Goal: Information Seeking & Learning: Learn about a topic

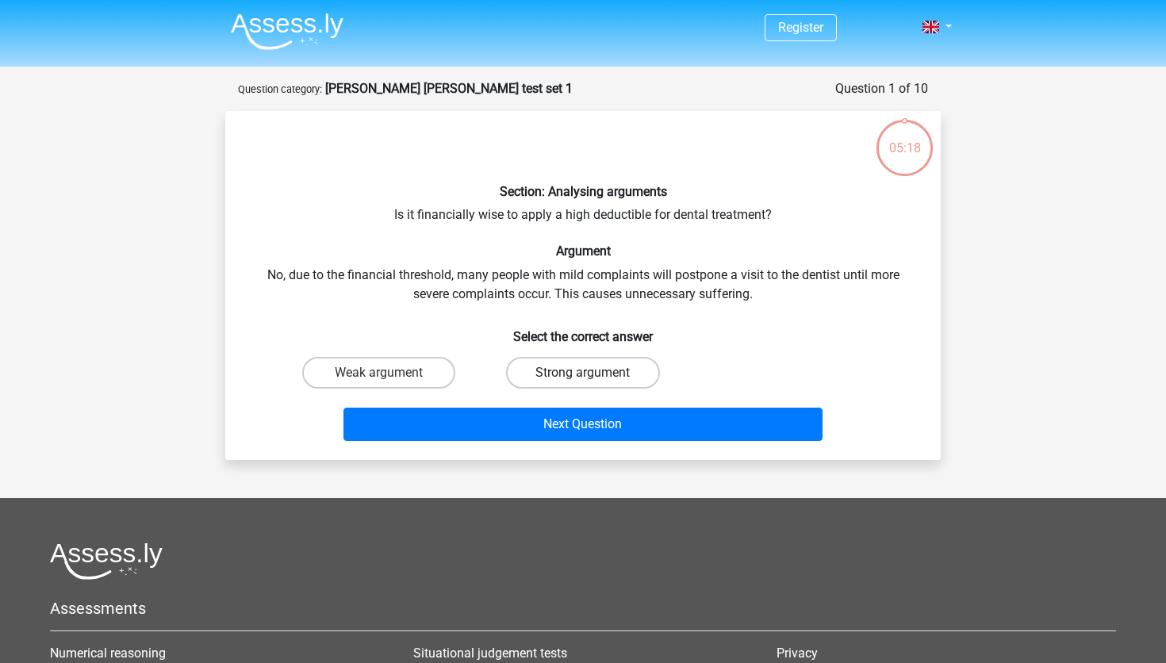
click at [630, 381] on label "Strong argument" at bounding box center [582, 373] width 153 height 32
click at [593, 381] on input "Strong argument" at bounding box center [588, 378] width 10 height 10
radio input "true"
click at [597, 376] on label "Strong argument" at bounding box center [582, 373] width 153 height 32
click at [593, 376] on input "Strong argument" at bounding box center [588, 378] width 10 height 10
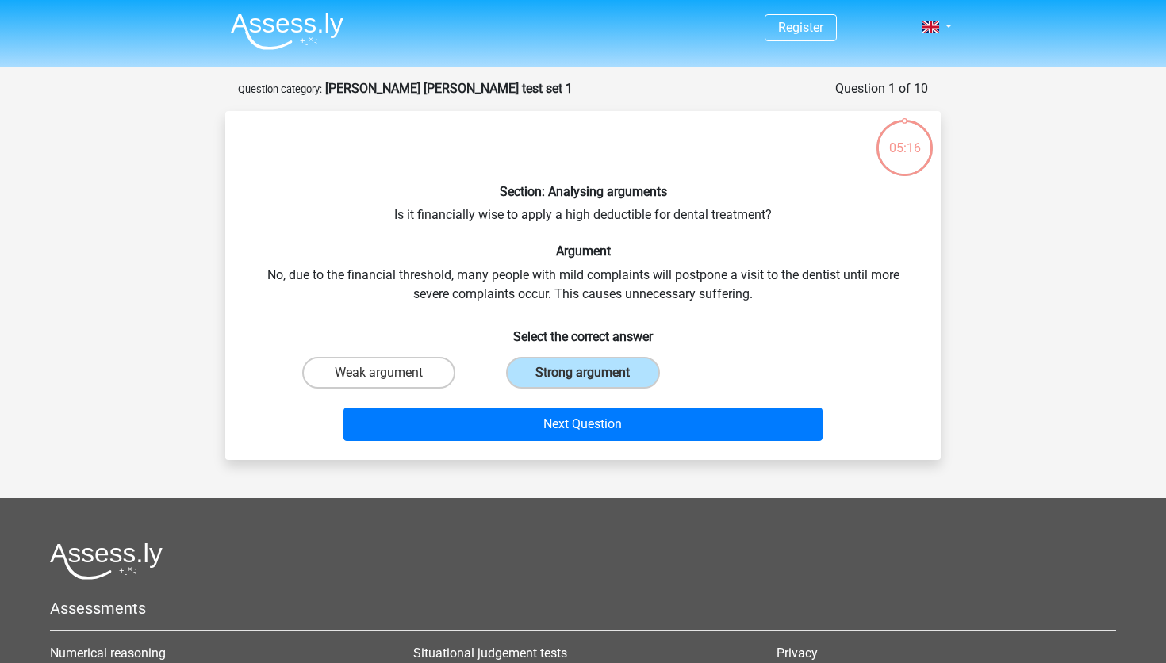
click at [595, 285] on div "Section: Analysing arguments Is it financially wise to apply a high deductible …" at bounding box center [583, 286] width 703 height 324
click at [370, 370] on label "Weak argument" at bounding box center [378, 373] width 153 height 32
click at [379, 373] on input "Weak argument" at bounding box center [384, 378] width 10 height 10
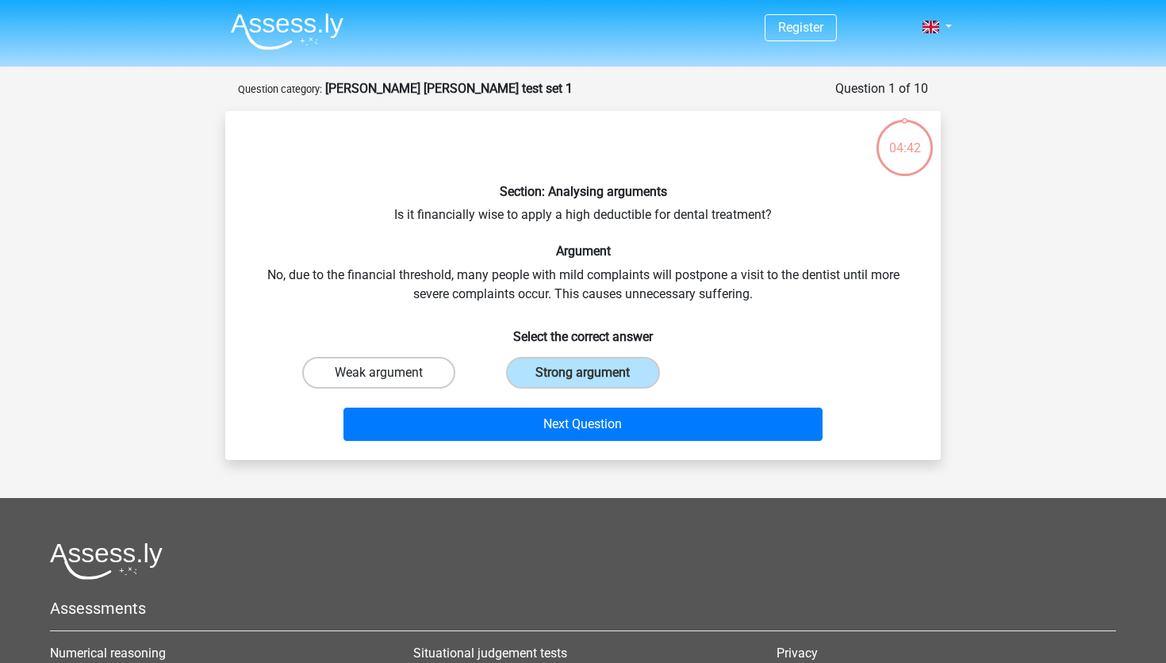
radio input "true"
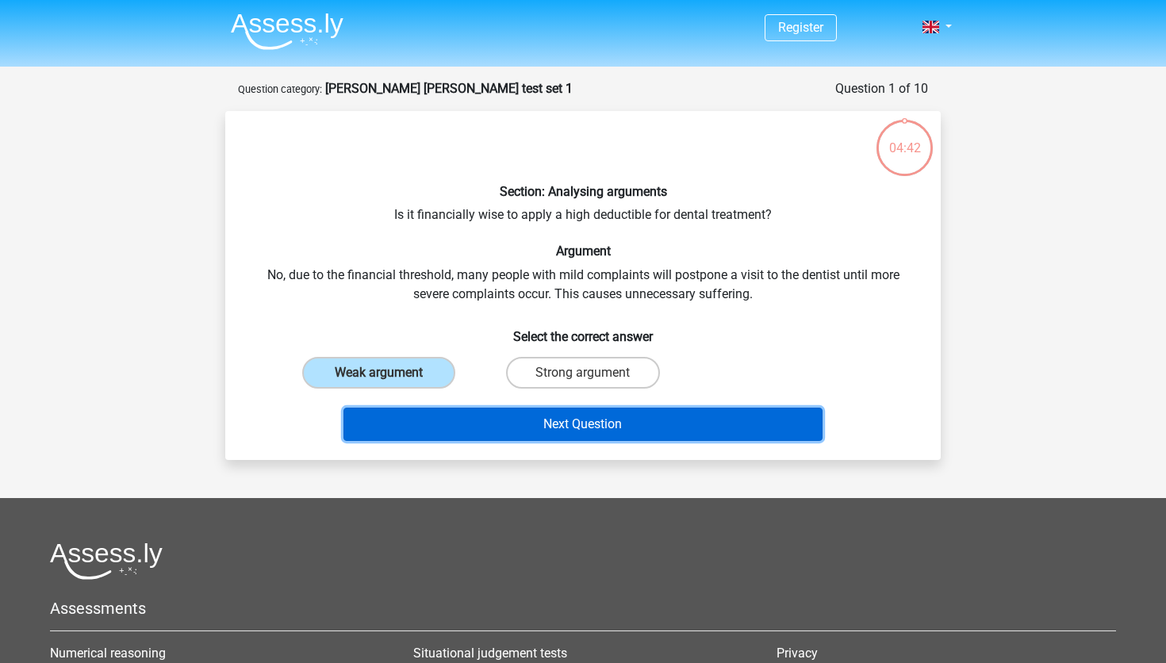
click at [451, 432] on button "Next Question" at bounding box center [583, 424] width 480 height 33
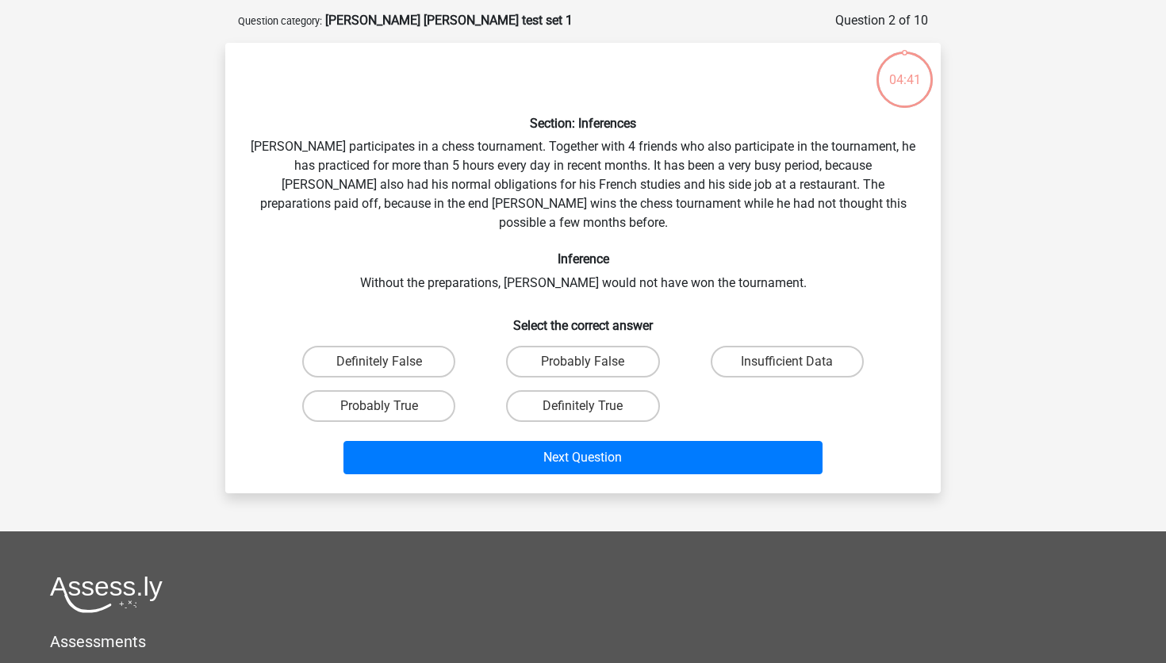
scroll to position [79, 0]
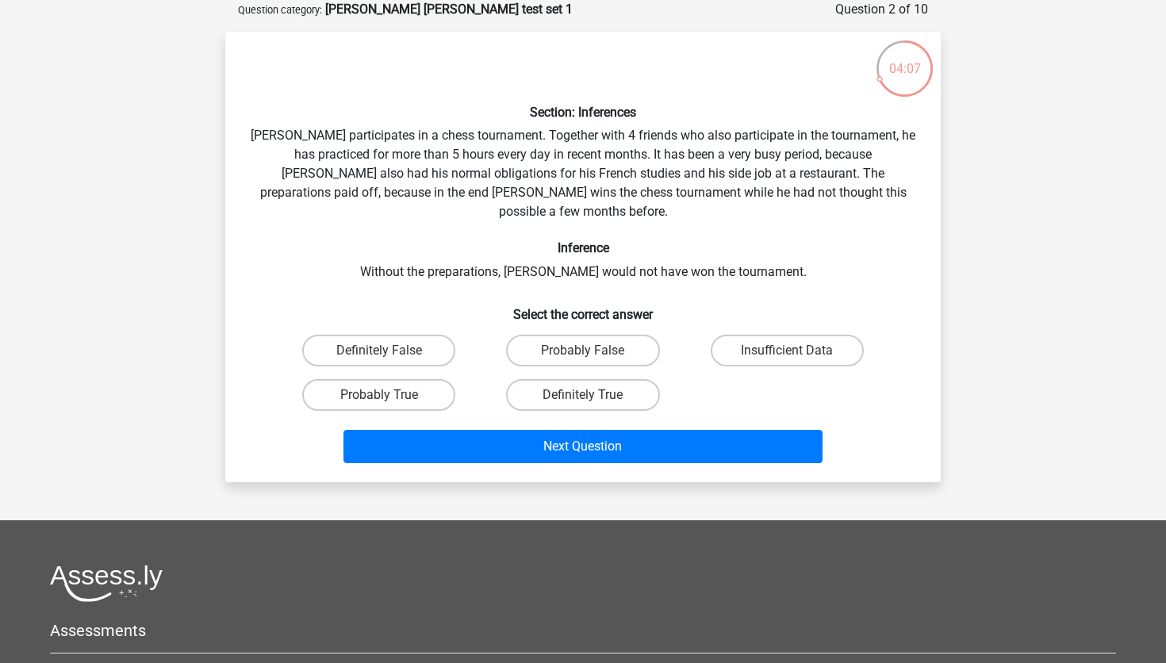
click at [587, 395] on input "Definitely True" at bounding box center [588, 400] width 10 height 10
radio input "true"
click at [423, 383] on label "Probably True" at bounding box center [378, 395] width 153 height 32
click at [389, 395] on input "Probably True" at bounding box center [384, 400] width 10 height 10
radio input "true"
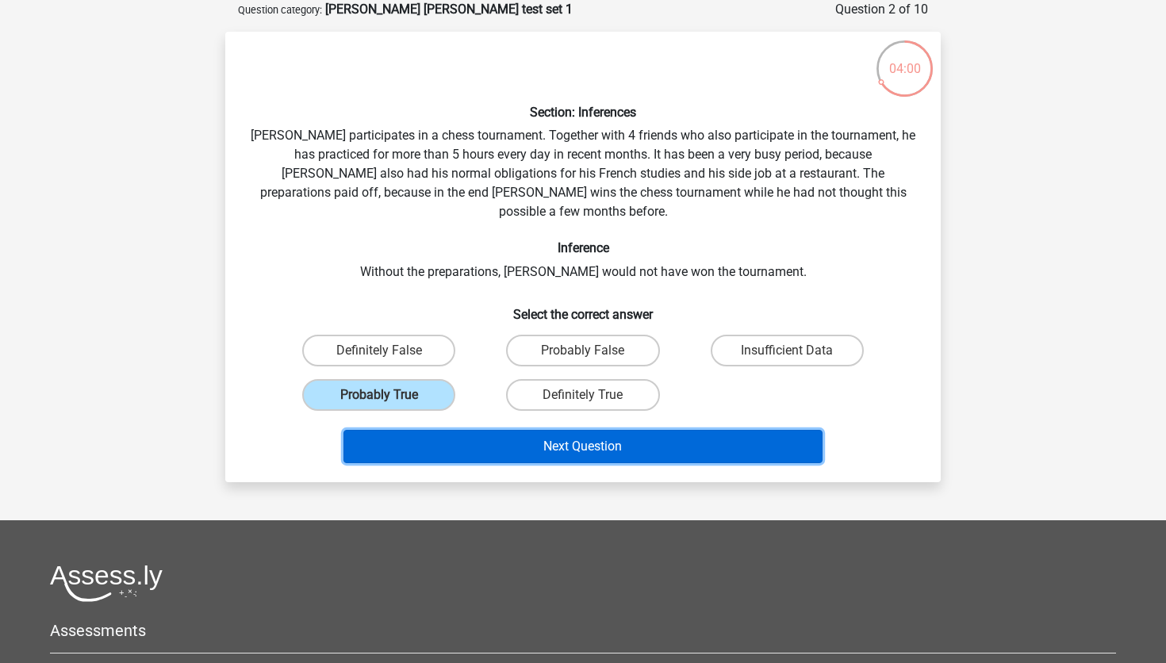
click at [581, 430] on button "Next Question" at bounding box center [583, 446] width 480 height 33
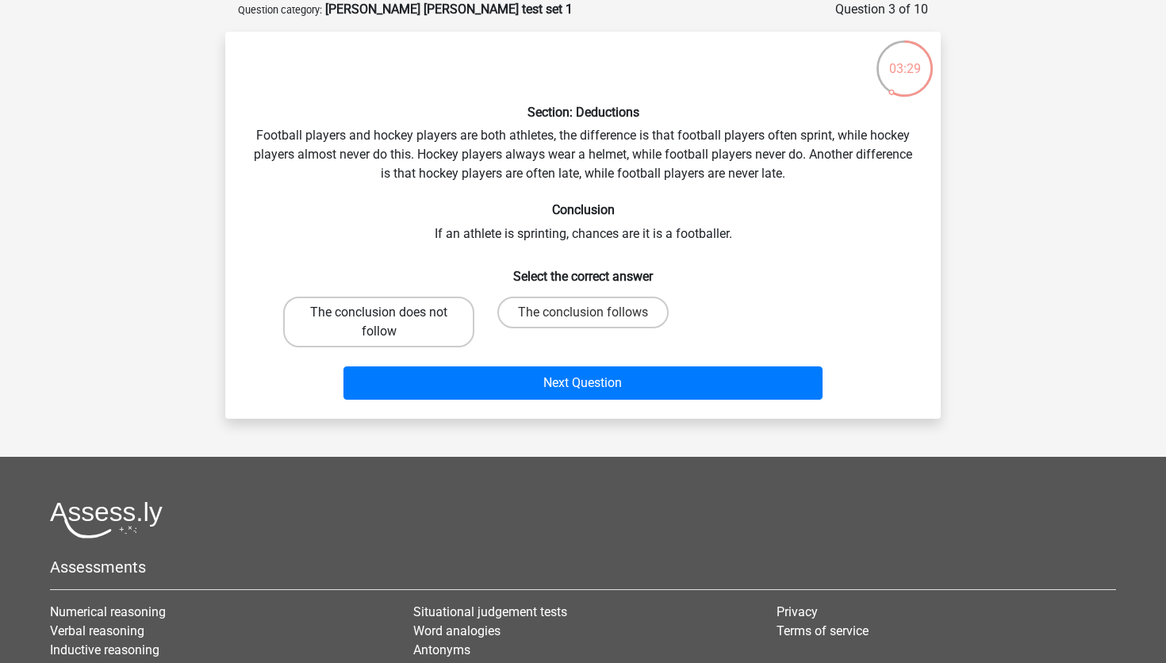
click at [451, 324] on label "The conclusion does not follow" at bounding box center [378, 322] width 191 height 51
click at [389, 323] on input "The conclusion does not follow" at bounding box center [384, 318] width 10 height 10
radio input "true"
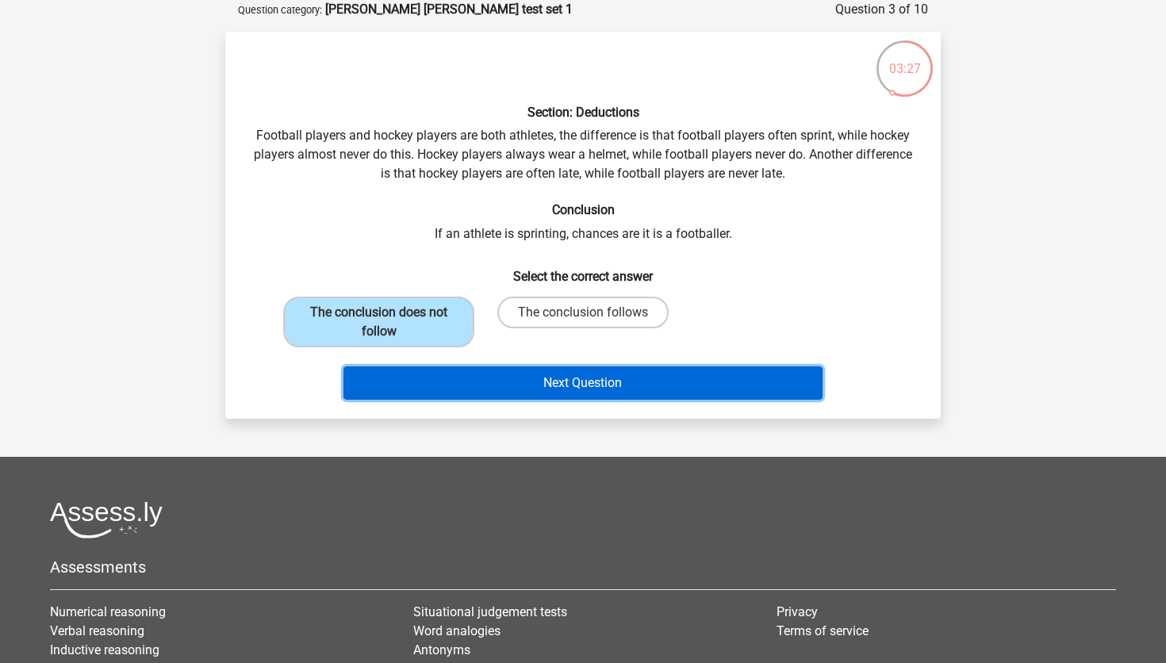
click at [519, 378] on button "Next Question" at bounding box center [583, 382] width 480 height 33
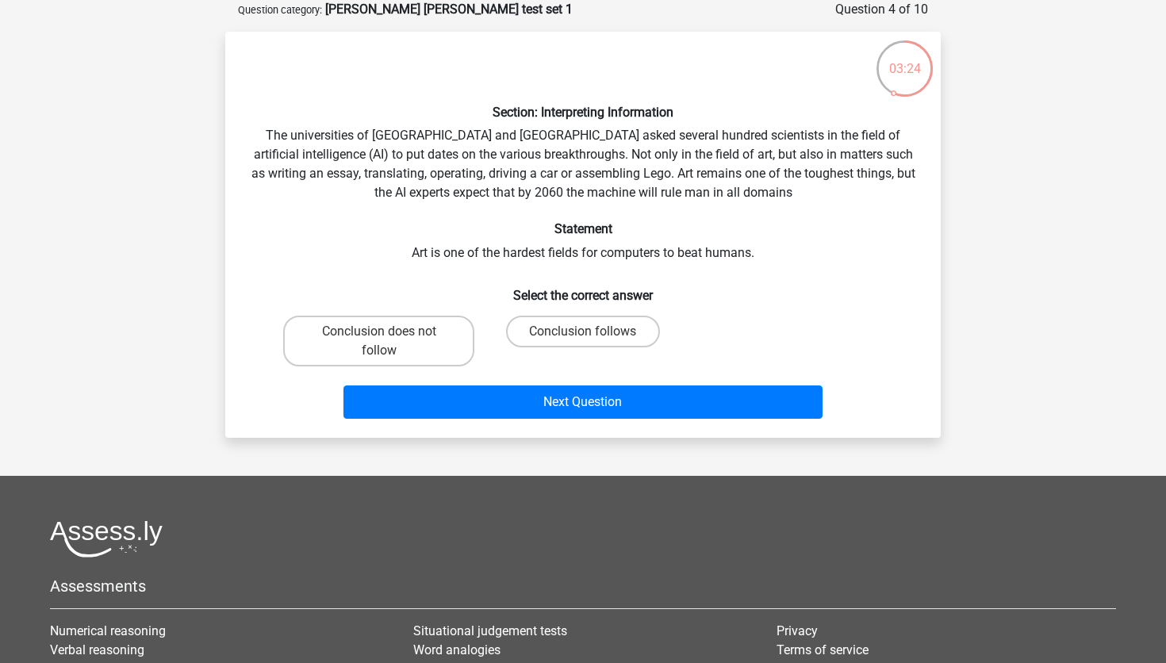
click at [593, 142] on div "Section: Interpreting Information The universities of Oxford and Yale asked sev…" at bounding box center [583, 234] width 703 height 381
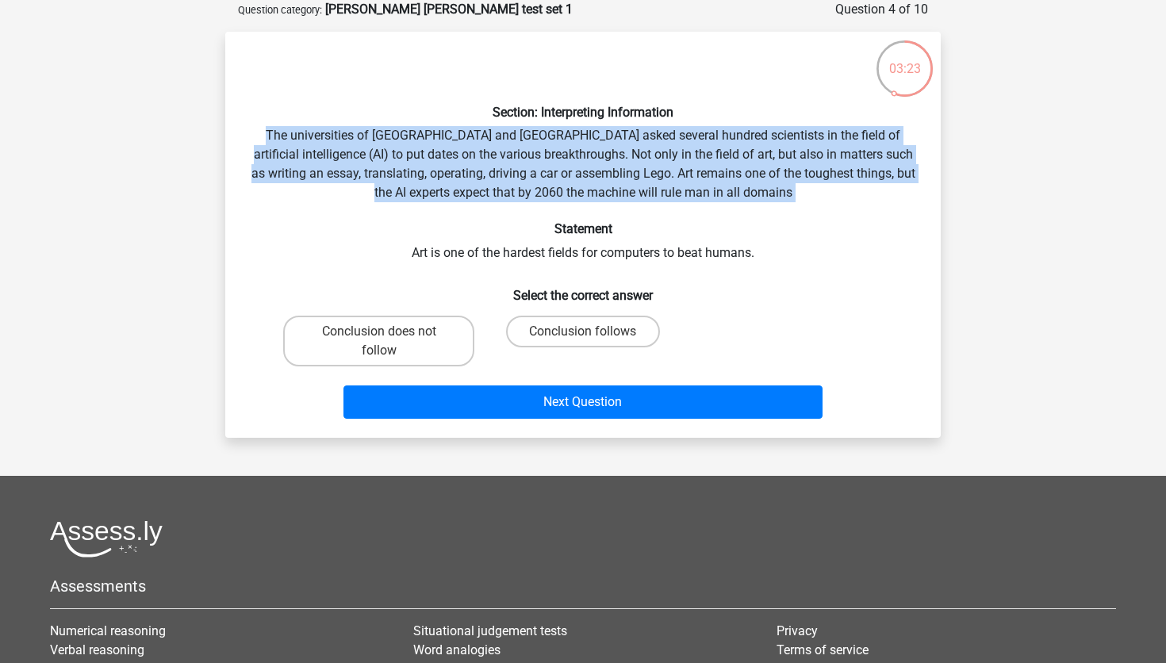
click at [593, 142] on div "Section: Interpreting Information The universities of Oxford and Yale asked sev…" at bounding box center [583, 234] width 703 height 381
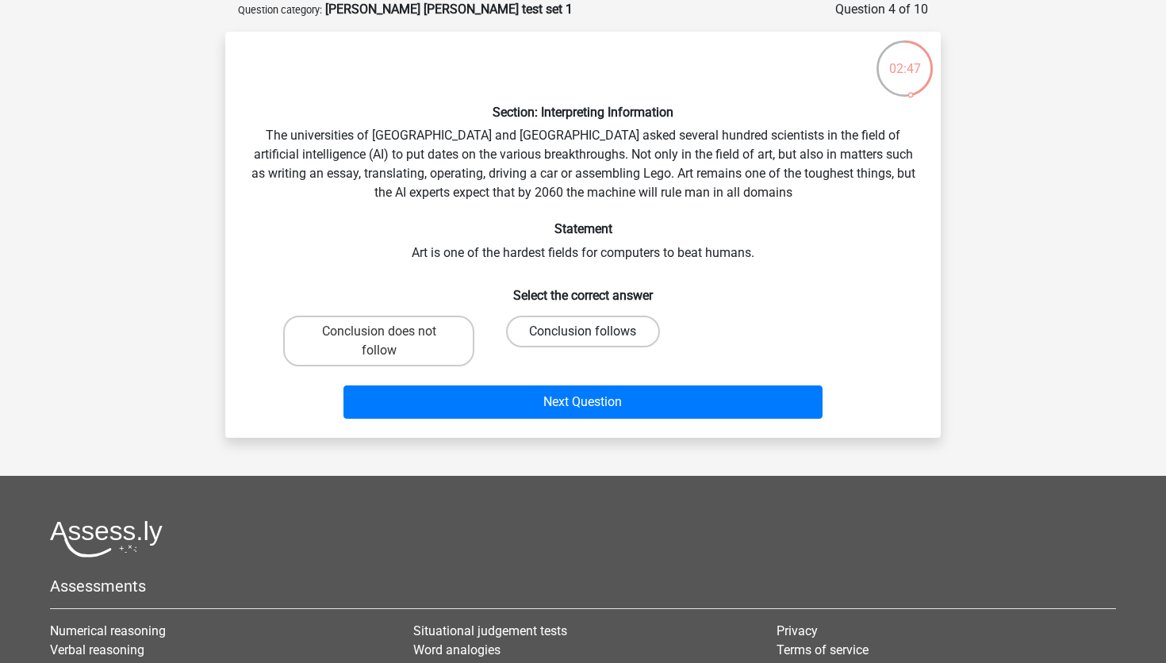
click at [546, 332] on label "Conclusion follows" at bounding box center [582, 332] width 153 height 32
click at [583, 332] on input "Conclusion follows" at bounding box center [588, 337] width 10 height 10
radio input "true"
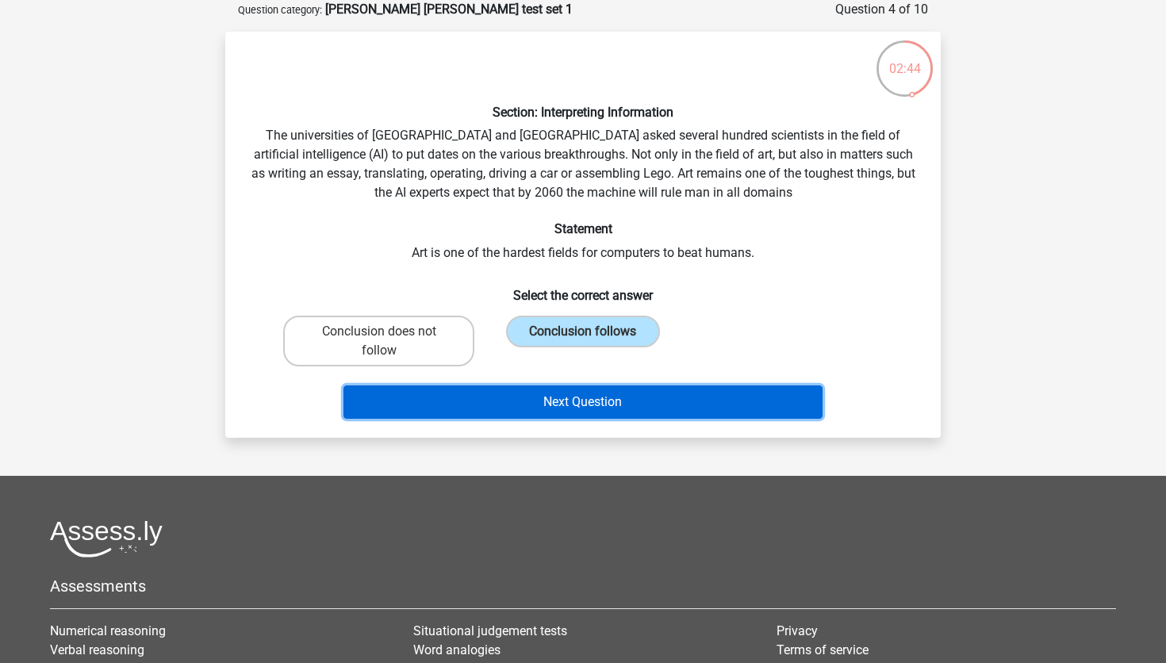
click at [533, 403] on button "Next Question" at bounding box center [583, 401] width 480 height 33
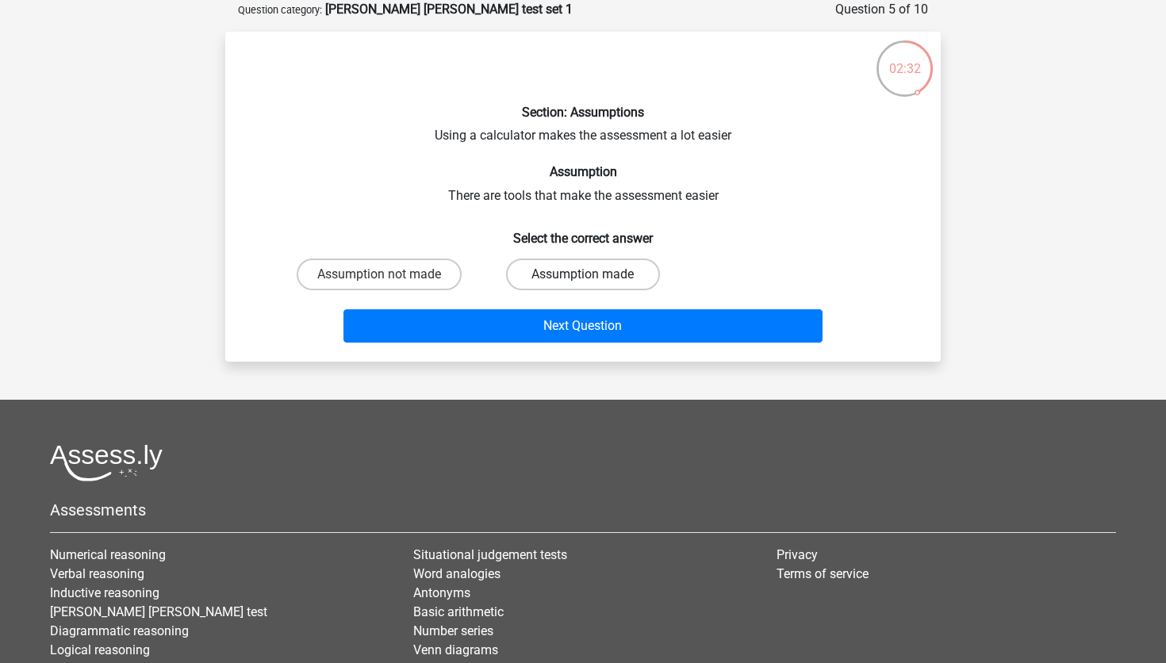
click at [572, 285] on label "Assumption made" at bounding box center [582, 275] width 153 height 32
click at [583, 285] on input "Assumption made" at bounding box center [588, 279] width 10 height 10
radio input "true"
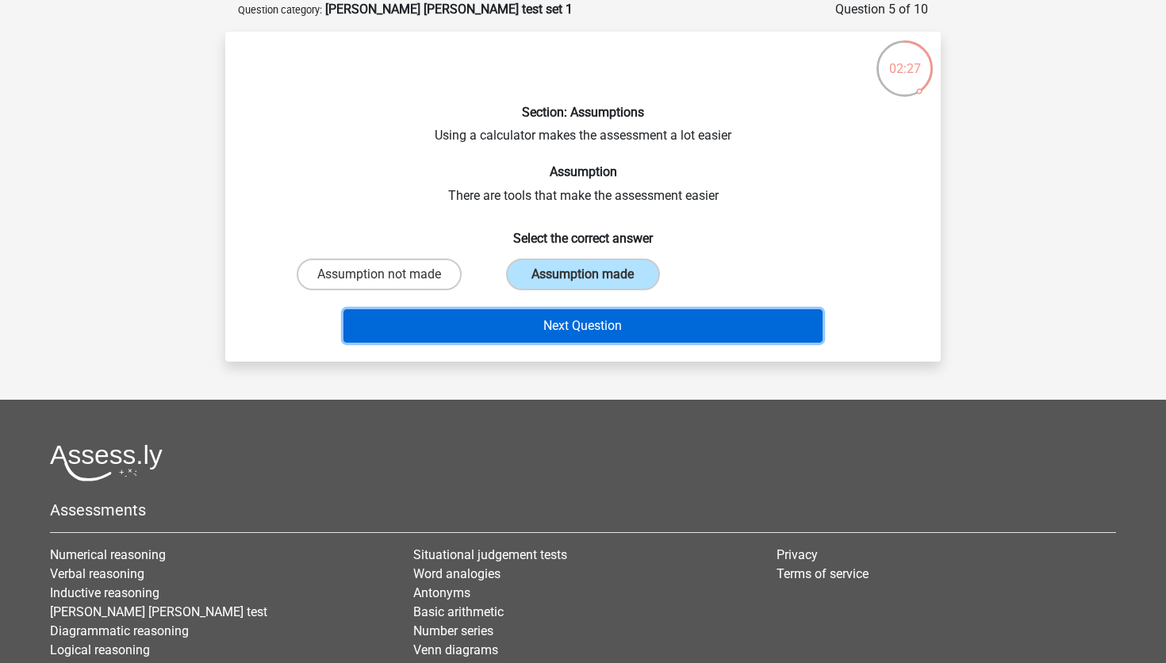
click at [569, 320] on button "Next Question" at bounding box center [583, 325] width 480 height 33
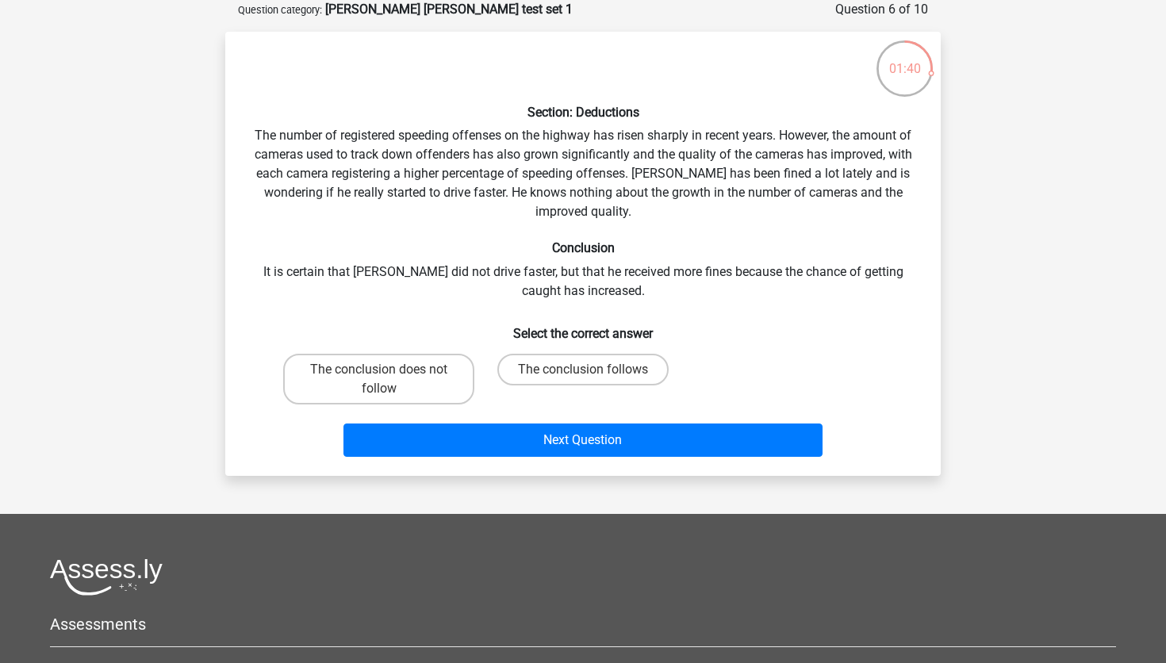
click at [405, 412] on div "Next Question" at bounding box center [583, 437] width 665 height 52
click at [406, 362] on label "The conclusion does not follow" at bounding box center [378, 379] width 191 height 51
click at [389, 370] on input "The conclusion does not follow" at bounding box center [384, 375] width 10 height 10
radio input "true"
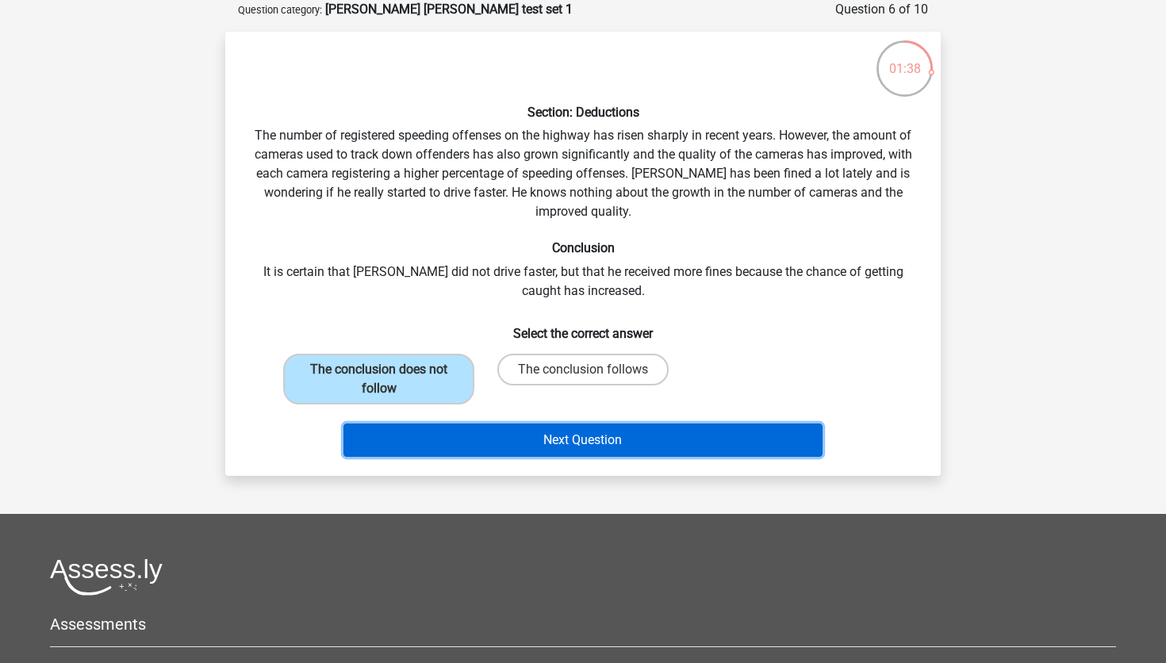
click at [470, 437] on button "Next Question" at bounding box center [583, 440] width 480 height 33
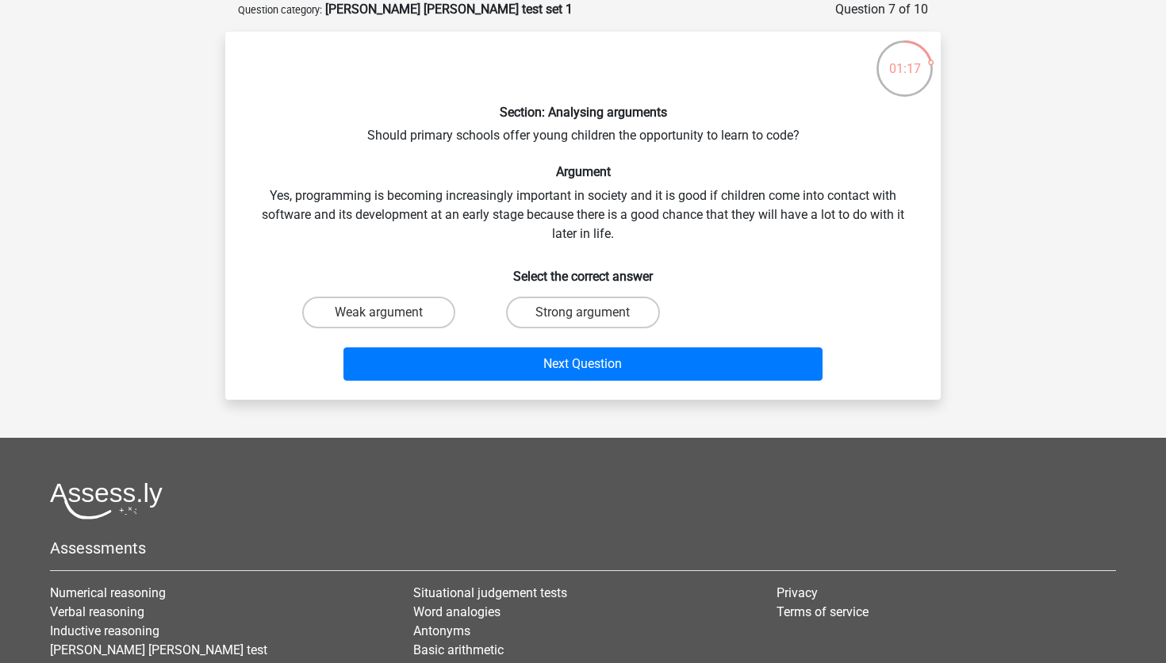
click at [576, 334] on div "Strong argument" at bounding box center [583, 312] width 204 height 44
click at [576, 318] on label "Strong argument" at bounding box center [582, 313] width 153 height 32
click at [583, 318] on input "Strong argument" at bounding box center [588, 318] width 10 height 10
radio input "true"
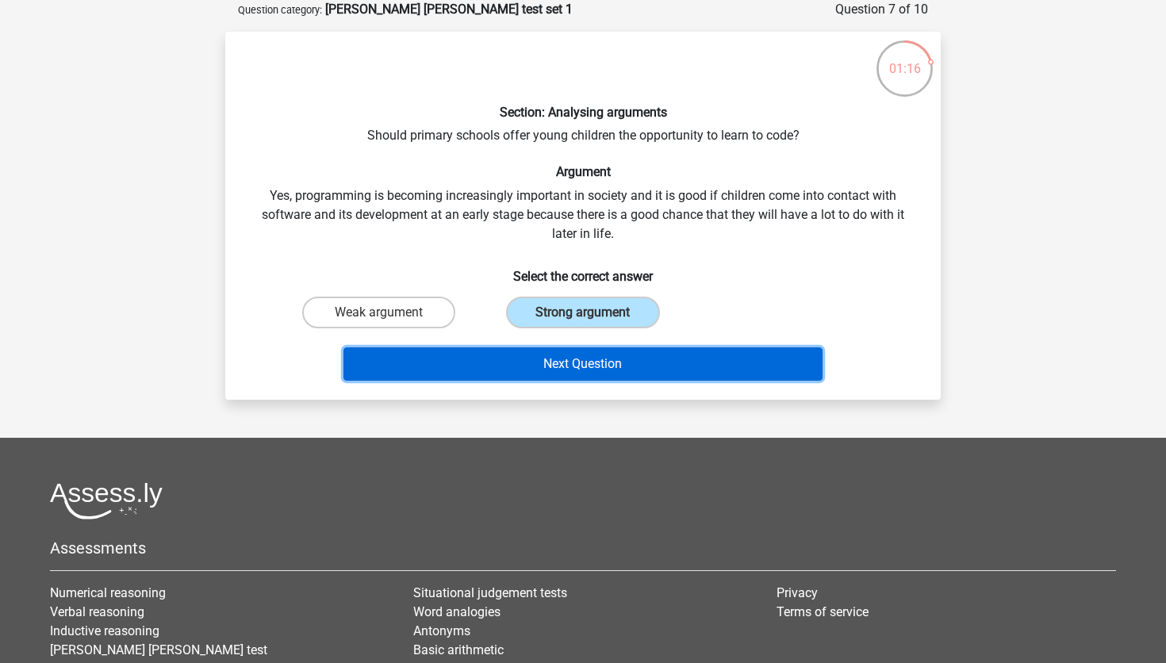
click at [568, 370] on button "Next Question" at bounding box center [583, 363] width 480 height 33
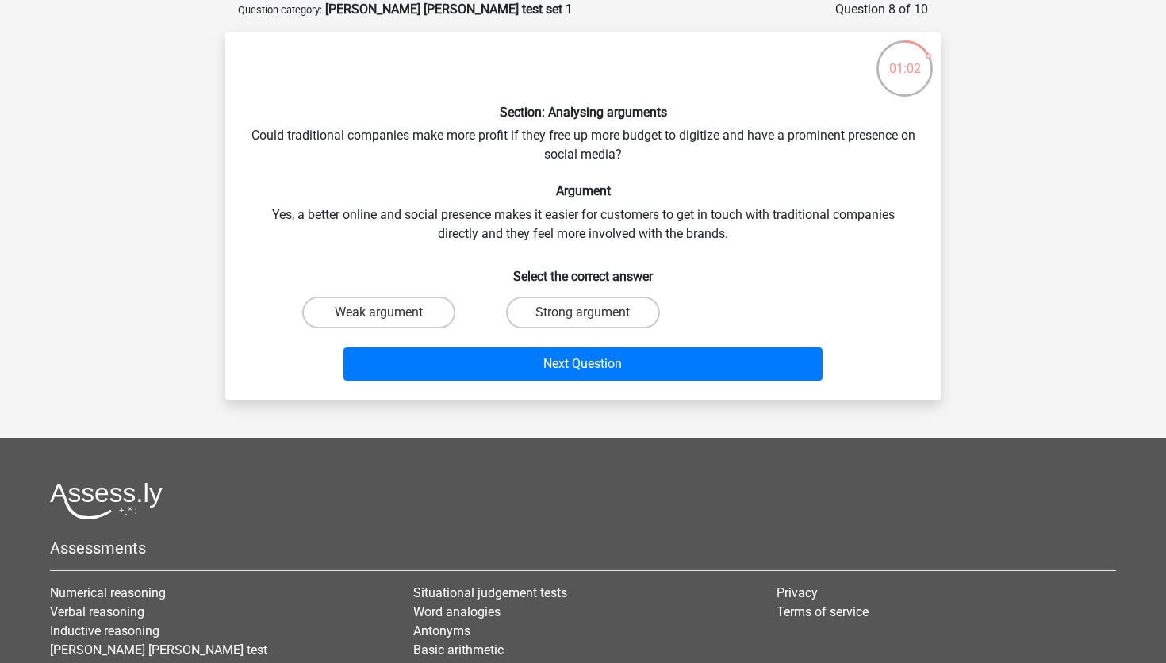
click at [684, 237] on div "Section: Analysing arguments Could traditional companies make more profit if th…" at bounding box center [583, 215] width 703 height 343
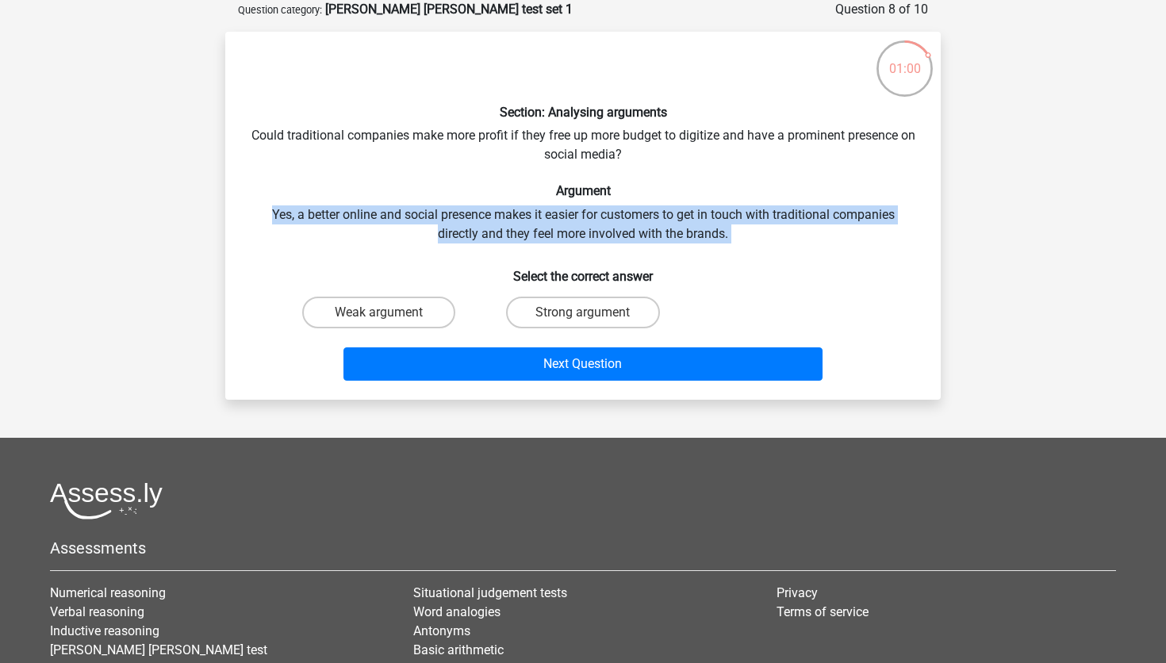
click at [684, 237] on div "Section: Analysing arguments Could traditional companies make more profit if th…" at bounding box center [583, 215] width 703 height 343
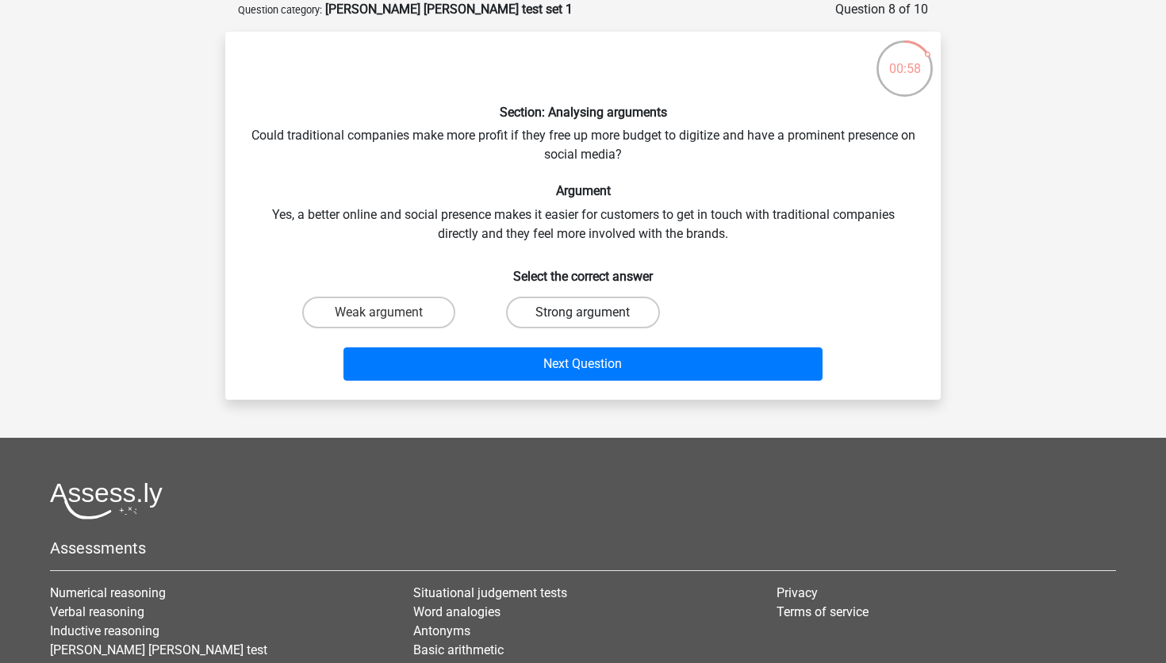
click at [567, 314] on label "Strong argument" at bounding box center [582, 313] width 153 height 32
click at [583, 314] on input "Strong argument" at bounding box center [588, 318] width 10 height 10
radio input "true"
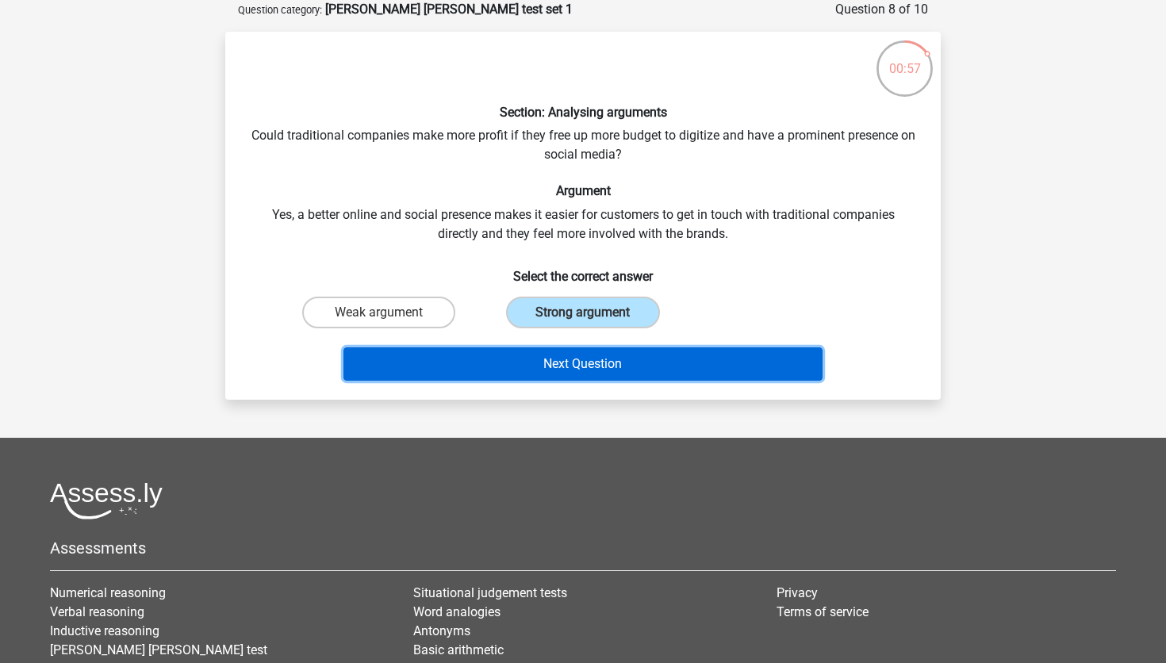
click at [562, 358] on button "Next Question" at bounding box center [583, 363] width 480 height 33
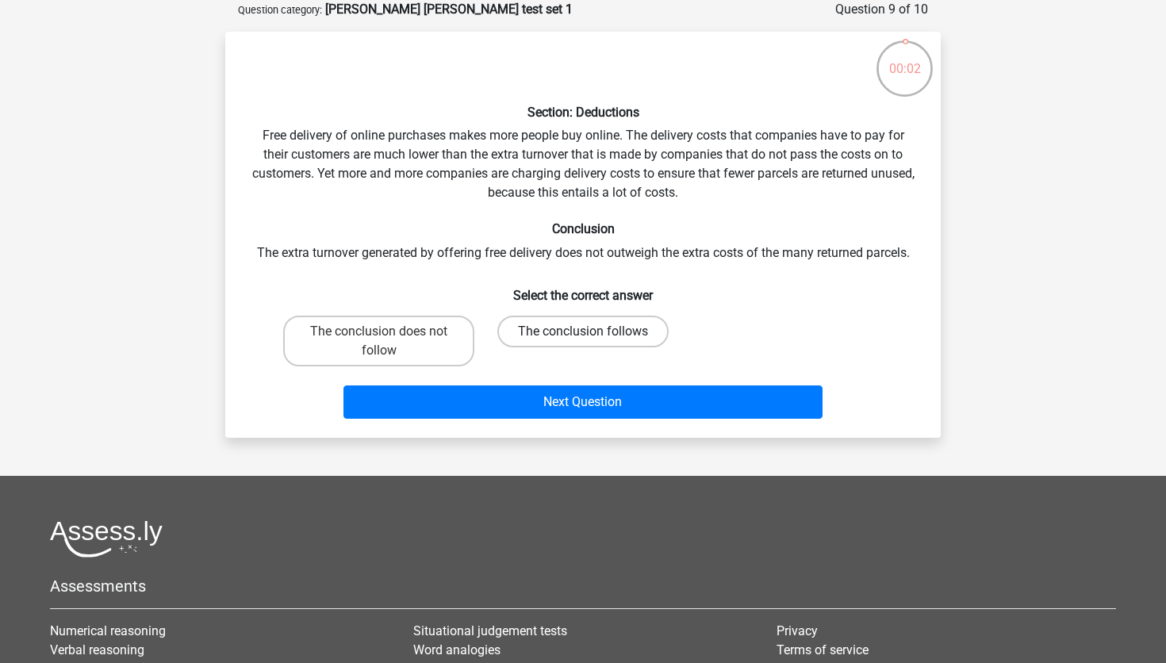
click at [556, 328] on label "The conclusion follows" at bounding box center [582, 332] width 171 height 32
click at [583, 332] on input "The conclusion follows" at bounding box center [588, 337] width 10 height 10
radio input "true"
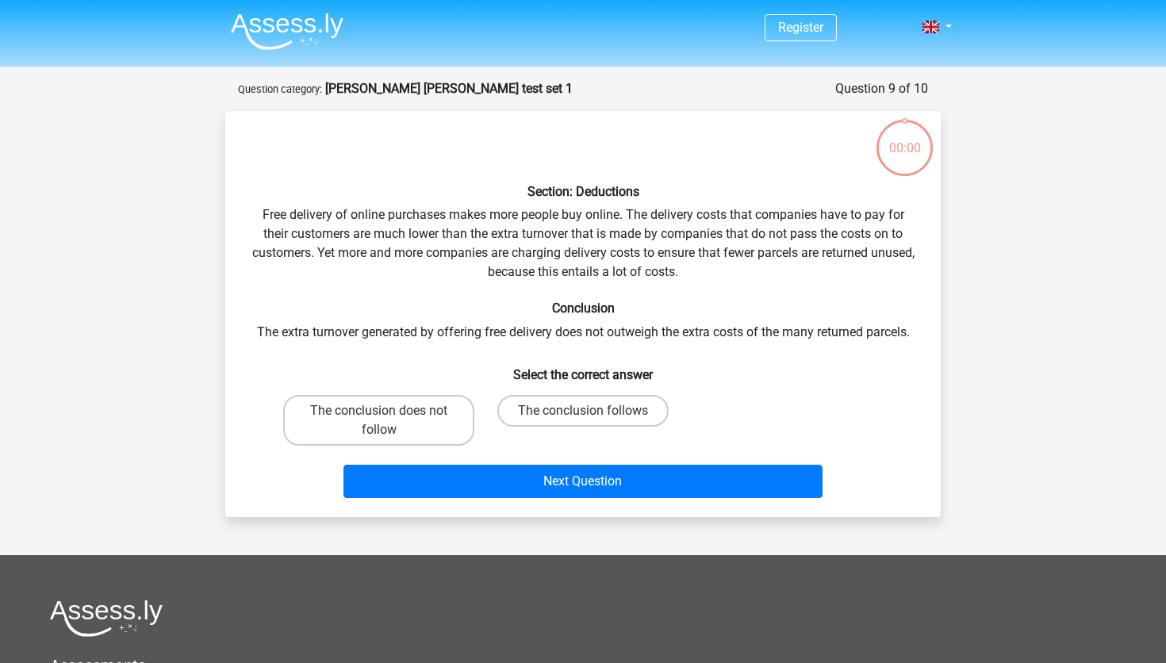
scroll to position [79, 0]
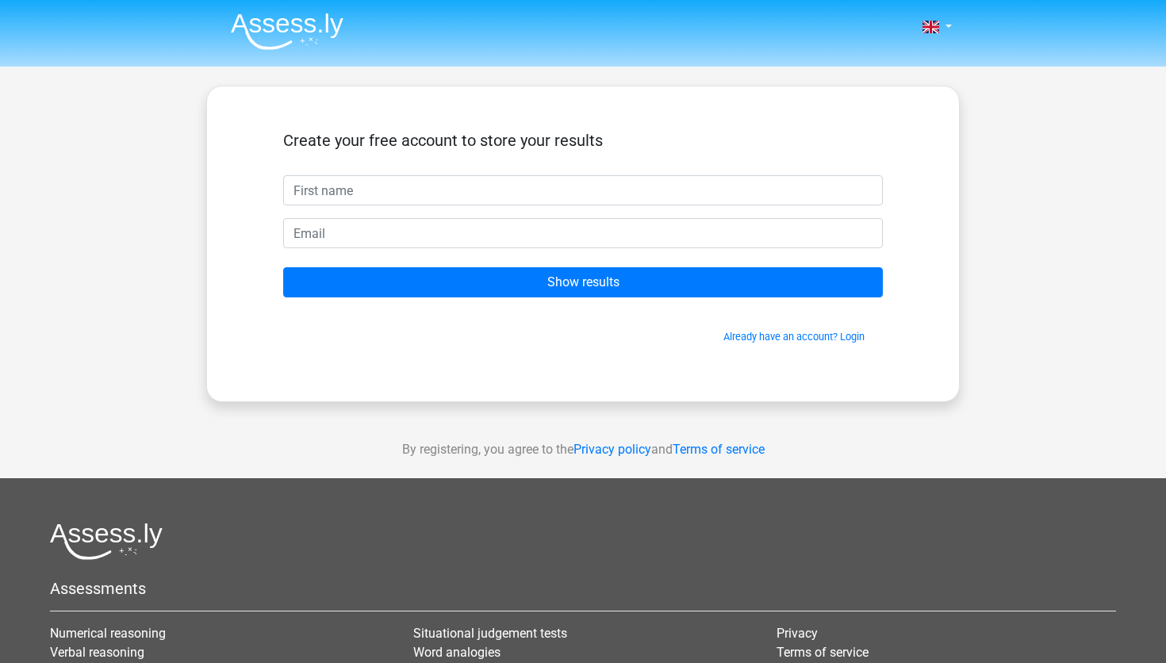
click at [593, 194] on input "text" at bounding box center [583, 190] width 600 height 30
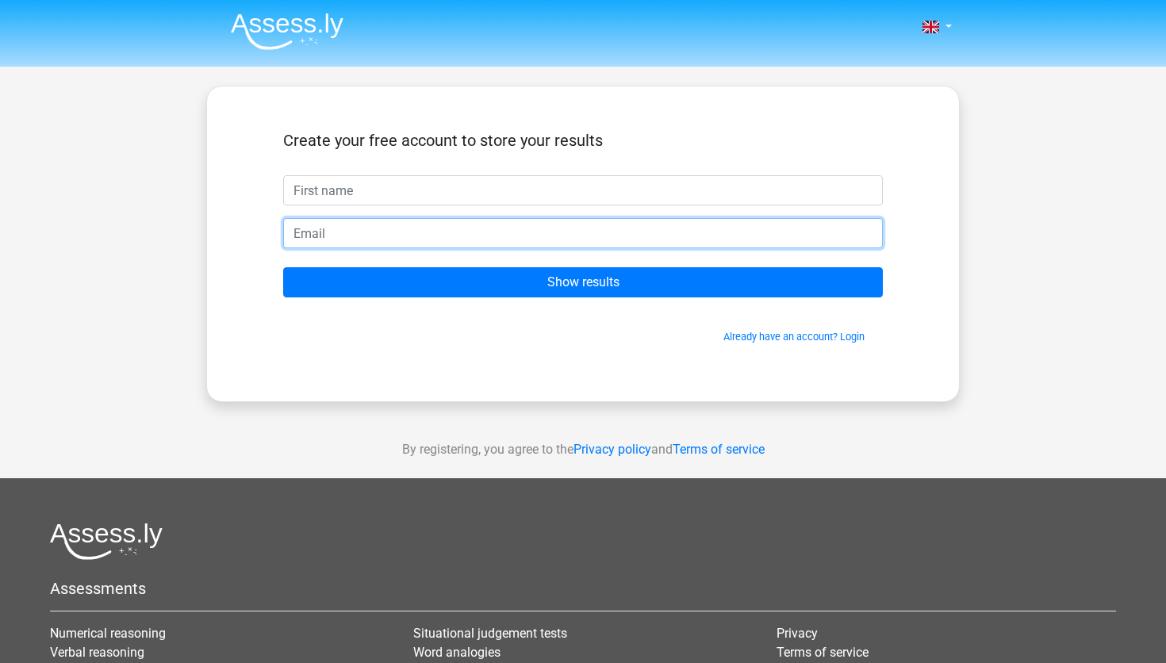
click at [471, 237] on input "email" at bounding box center [583, 233] width 600 height 30
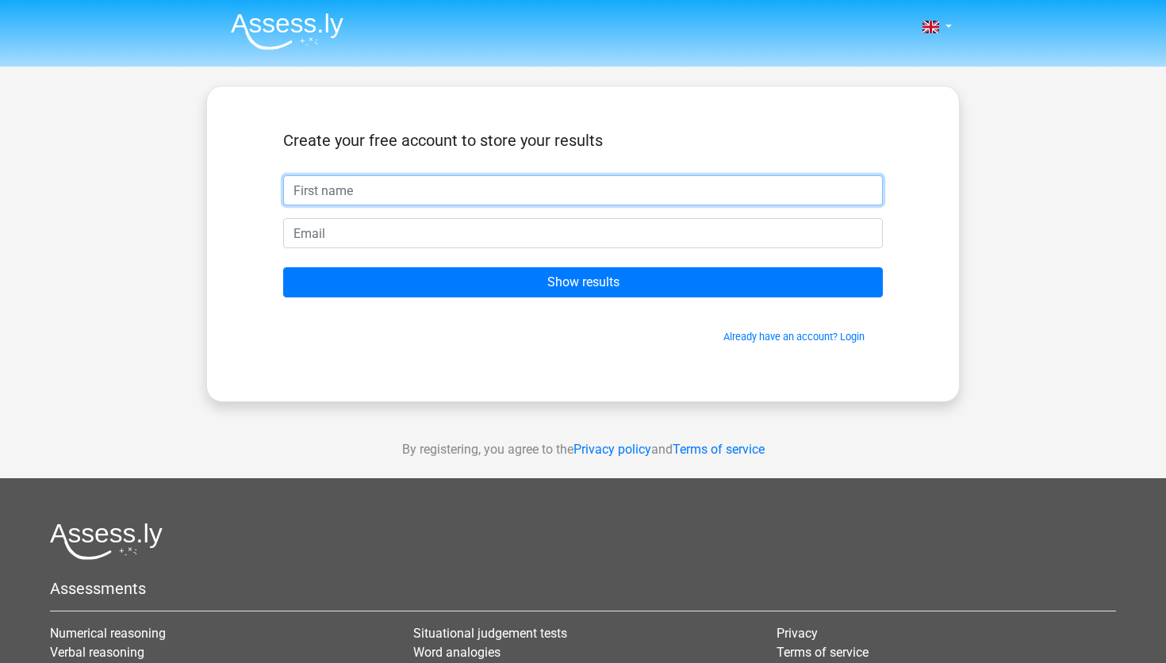
click at [478, 181] on input "text" at bounding box center [583, 190] width 600 height 30
click at [479, 192] on input "text" at bounding box center [583, 190] width 600 height 30
type input "Jungmin"
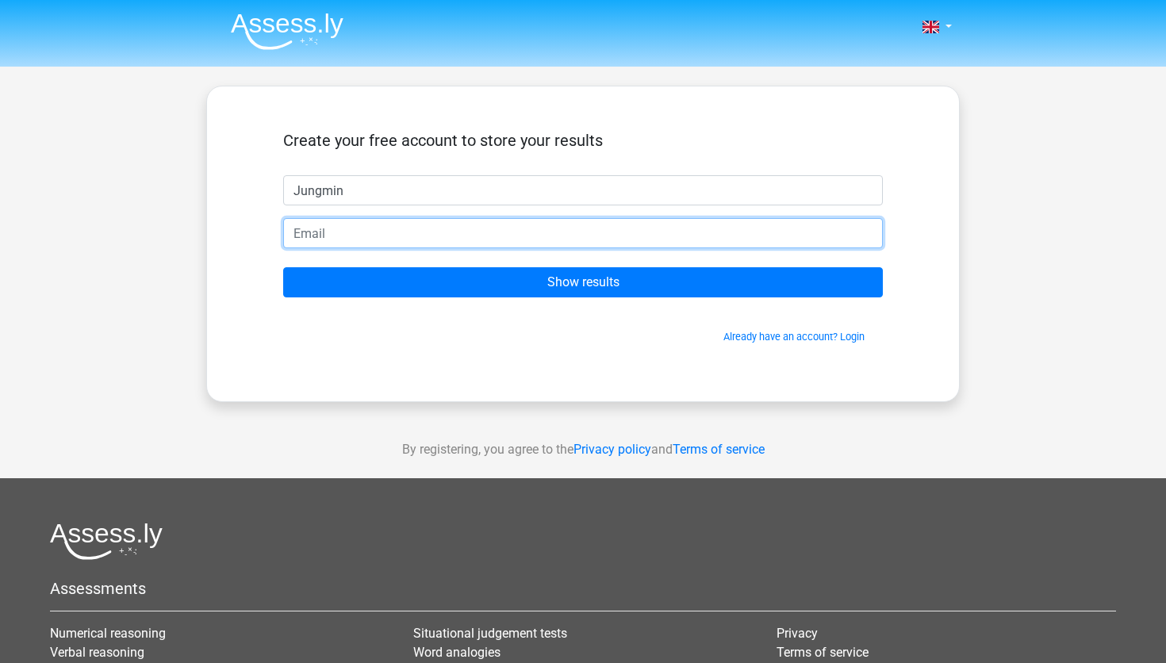
click at [473, 232] on input "email" at bounding box center [583, 233] width 600 height 30
type input "[EMAIL_ADDRESS][DOMAIN_NAME]"
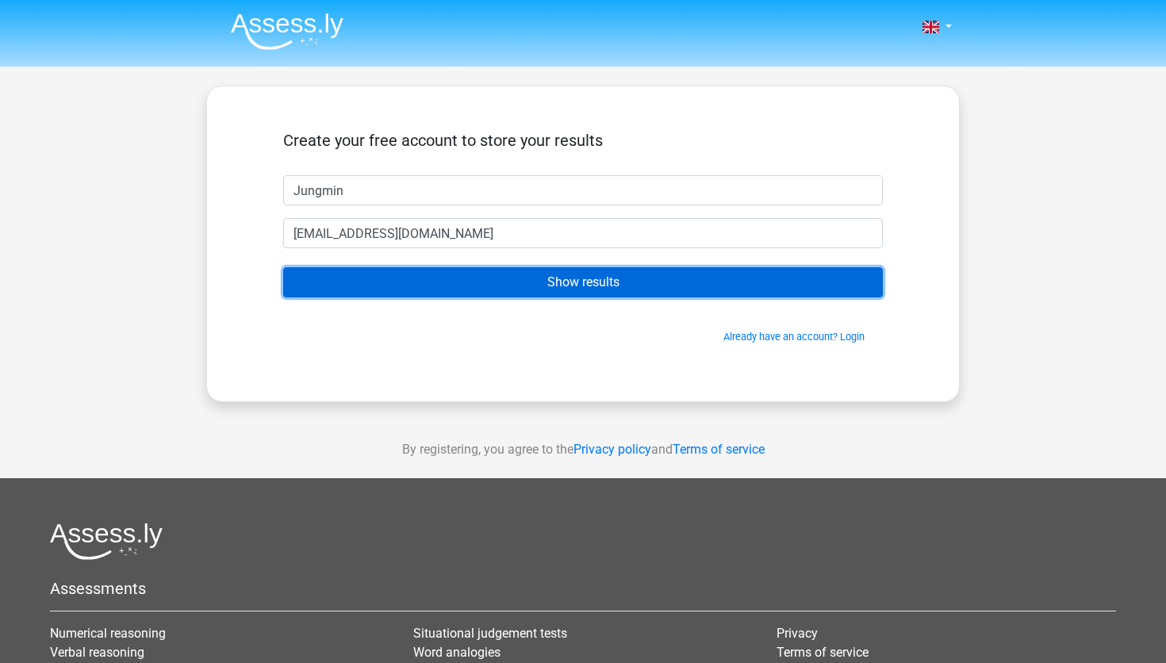
click at [473, 281] on input "Show results" at bounding box center [583, 282] width 600 height 30
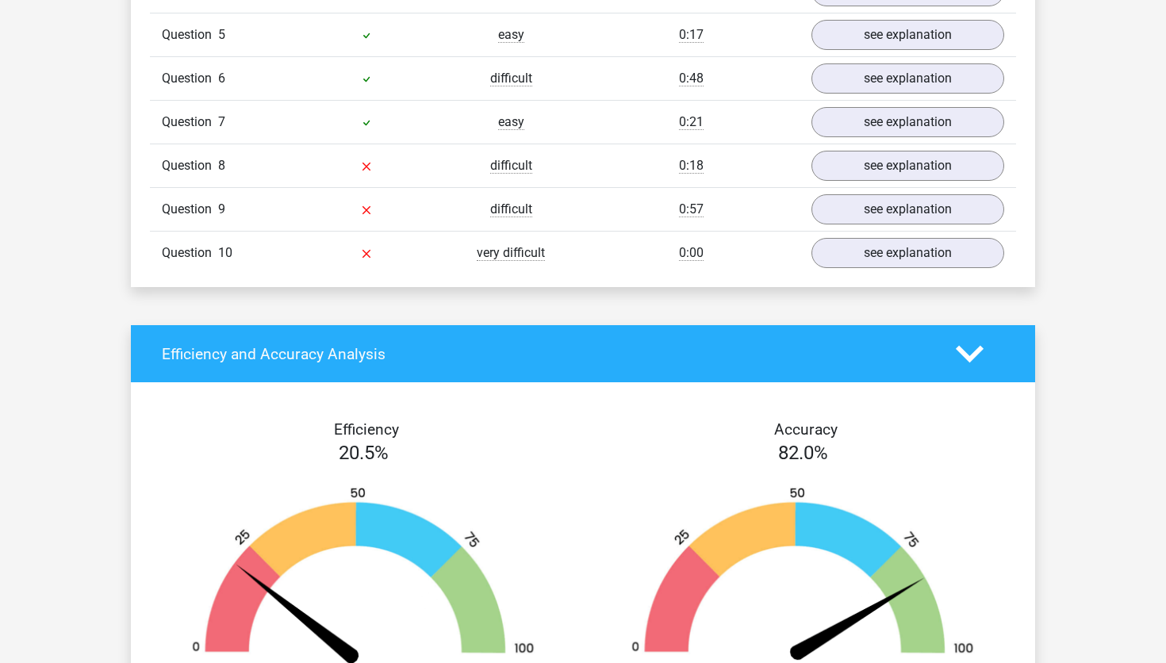
scroll to position [1479, 0]
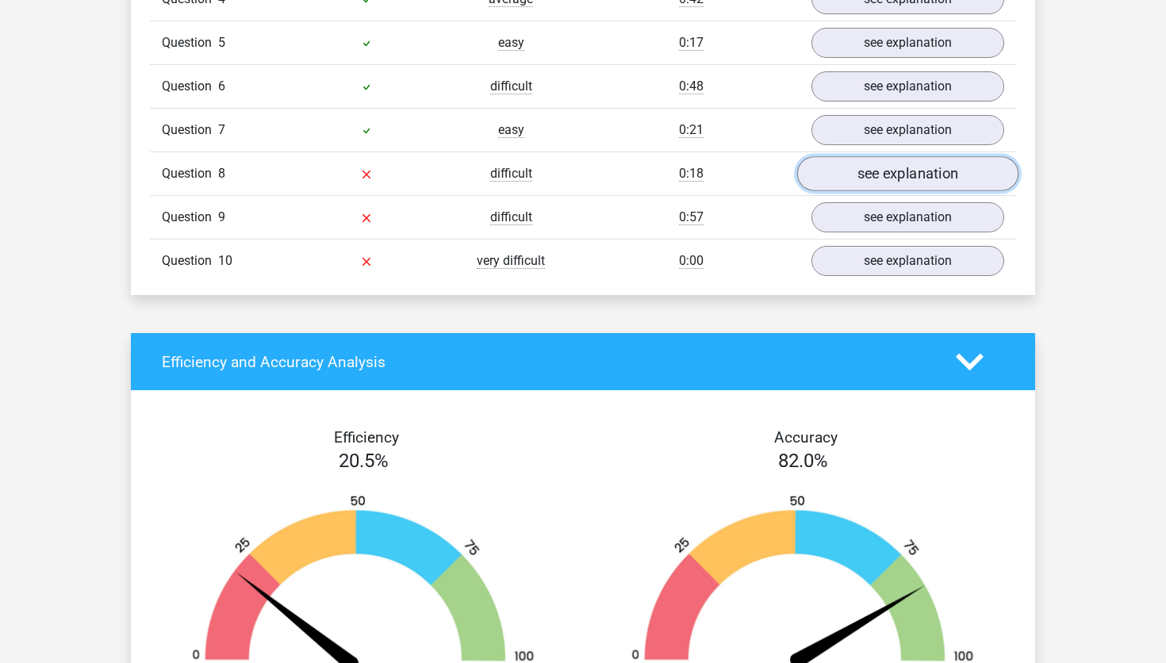
click at [876, 180] on link "see explanation" at bounding box center [907, 173] width 221 height 35
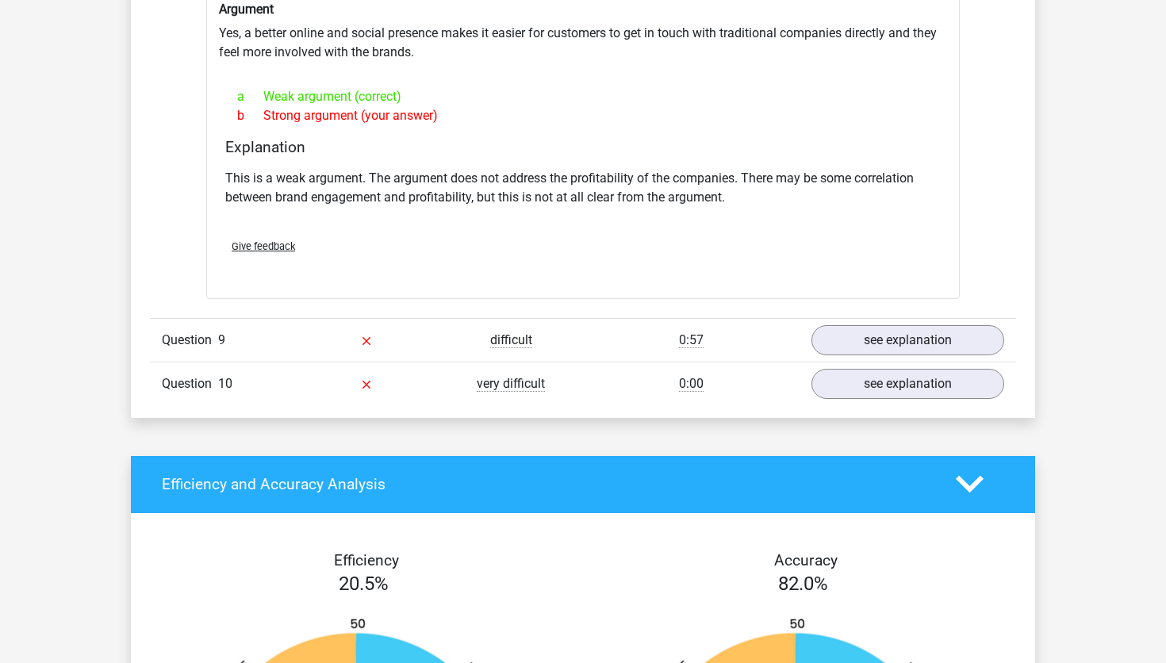
scroll to position [1777, 0]
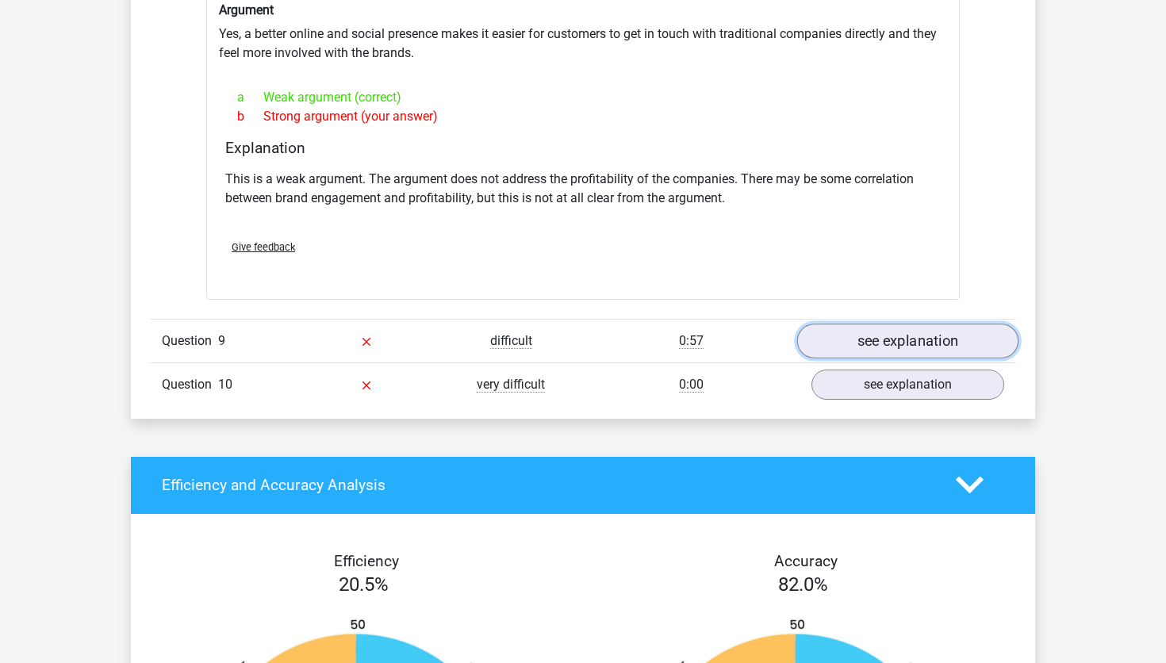
click at [849, 350] on link "see explanation" at bounding box center [907, 341] width 221 height 35
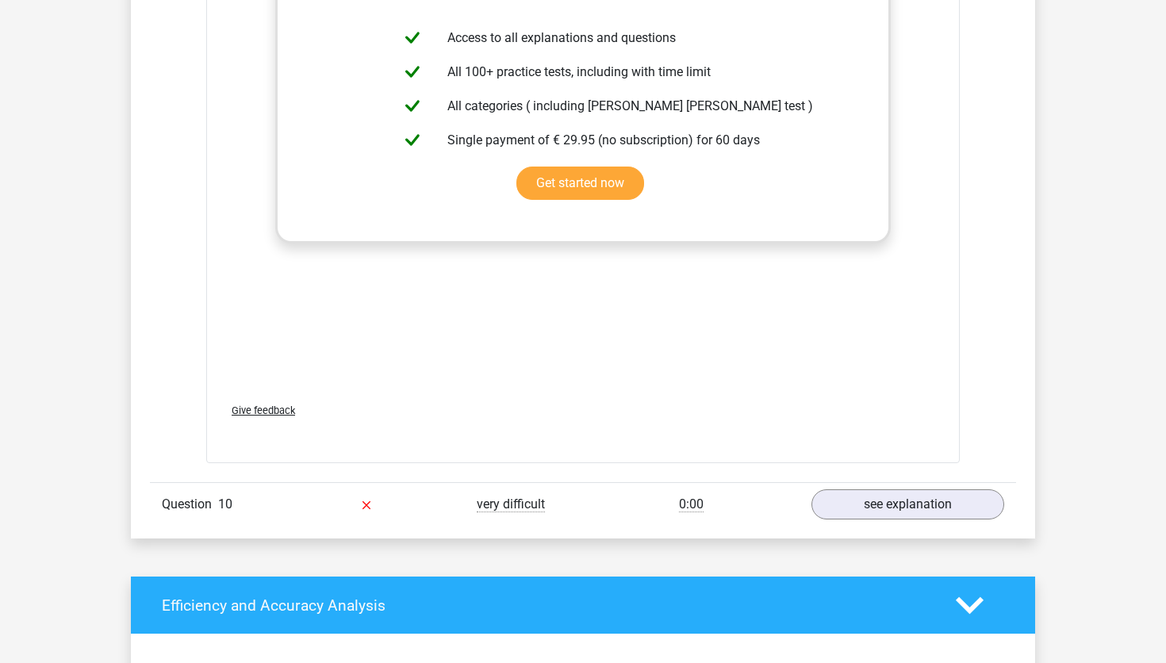
scroll to position [2591, 0]
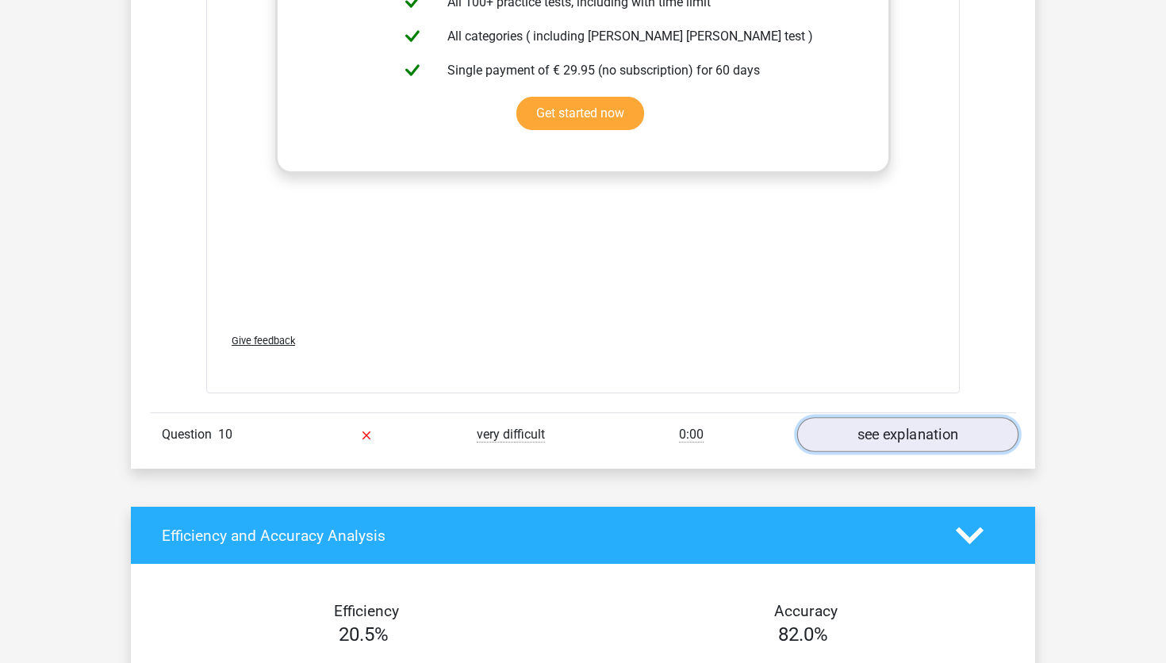
click at [865, 438] on link "see explanation" at bounding box center [907, 434] width 221 height 35
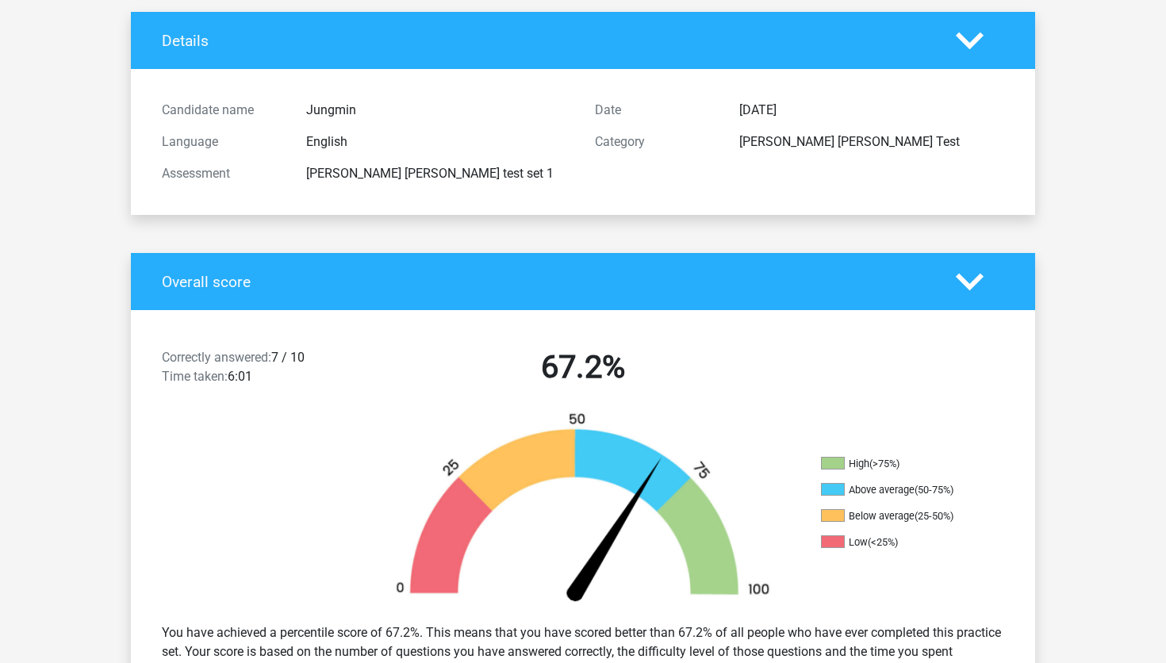
scroll to position [0, 0]
